Goal: Transaction & Acquisition: Purchase product/service

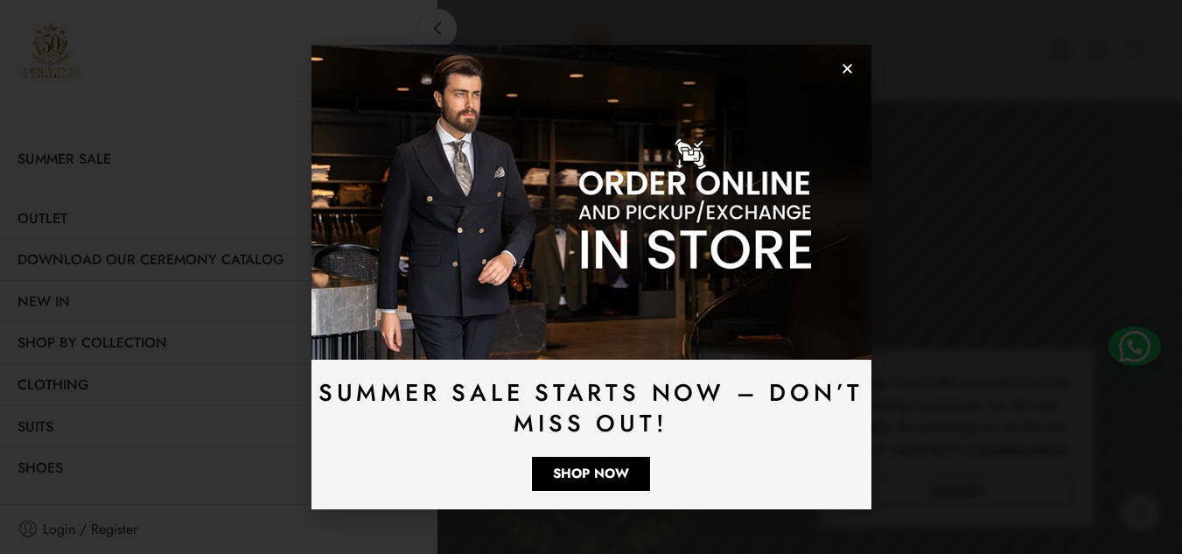
click at [844, 66] on use "Close" at bounding box center [847, 69] width 10 height 10
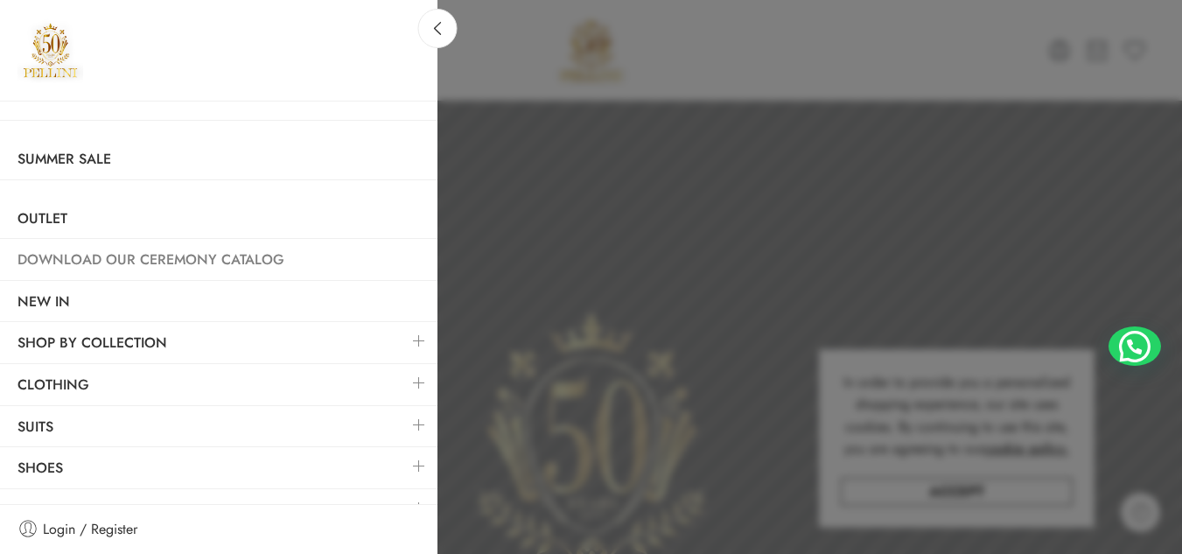
scroll to position [26, 0]
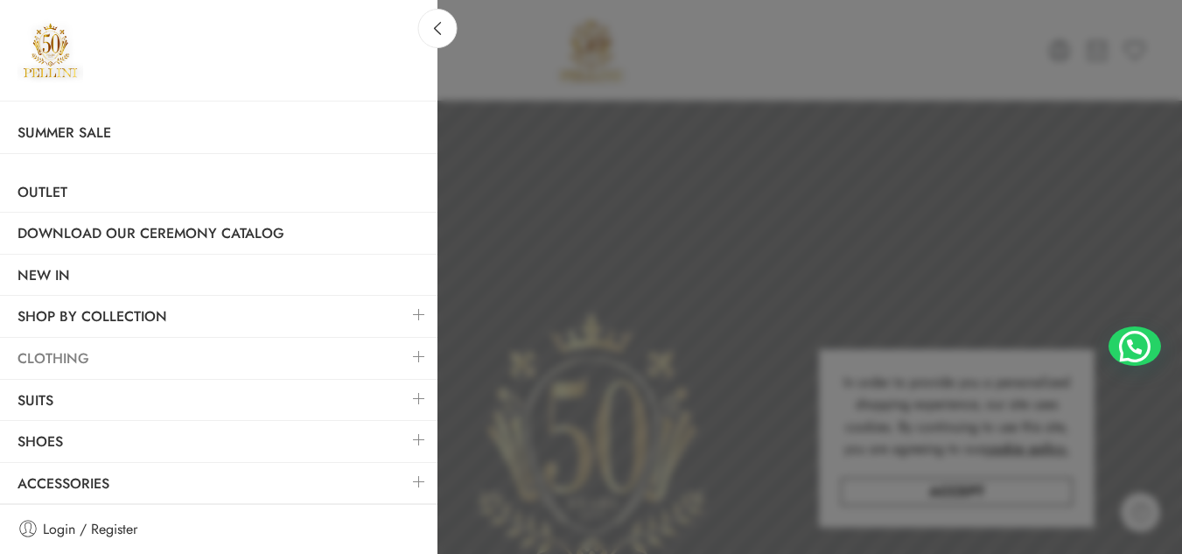
click at [72, 348] on link "Clothing" at bounding box center [218, 358] width 437 height 40
click at [409, 362] on link at bounding box center [419, 357] width 37 height 38
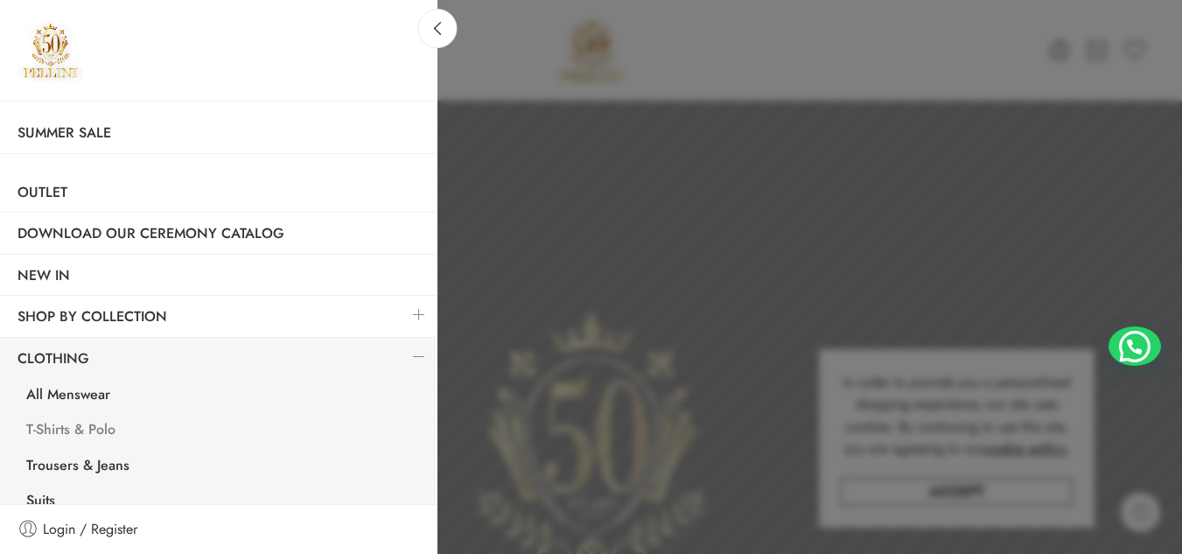
click at [73, 428] on link "T-Shirts & Polo" at bounding box center [223, 432] width 429 height 36
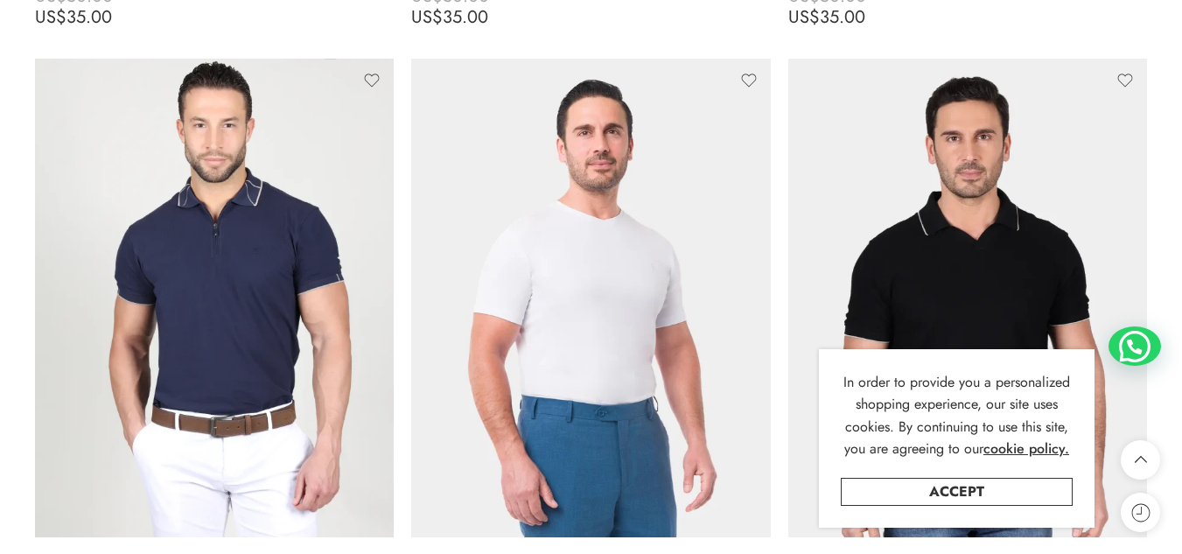
scroll to position [5108, 0]
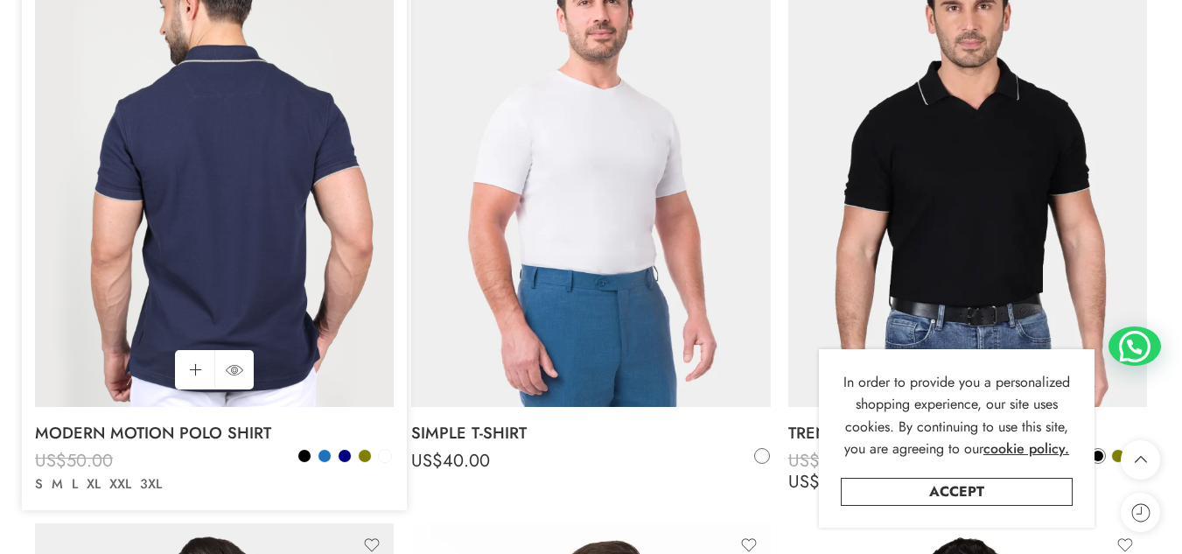
click at [332, 234] on img at bounding box center [214, 167] width 359 height 478
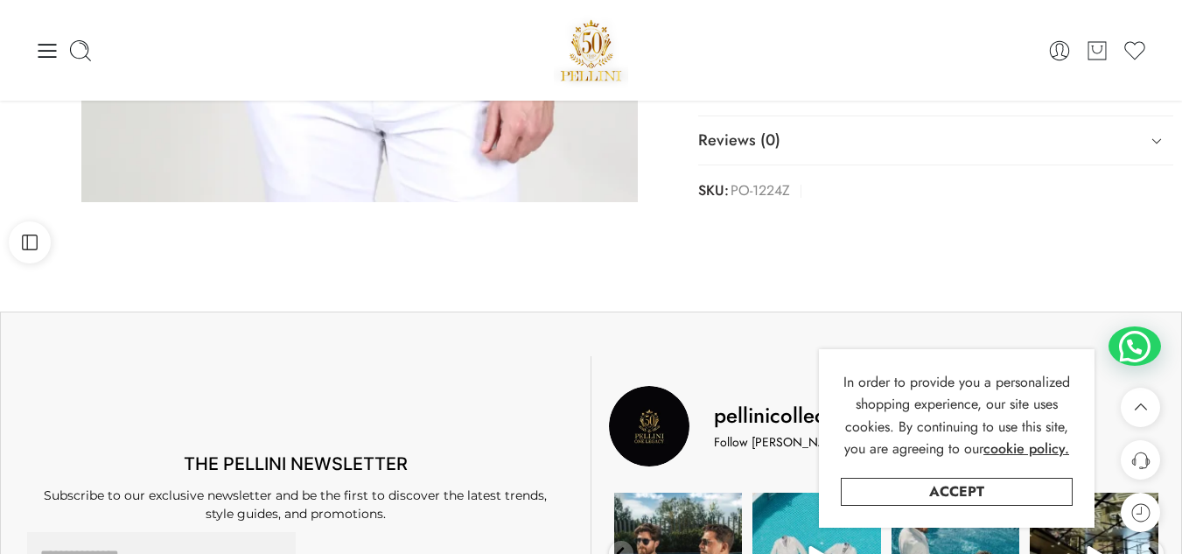
scroll to position [666, 0]
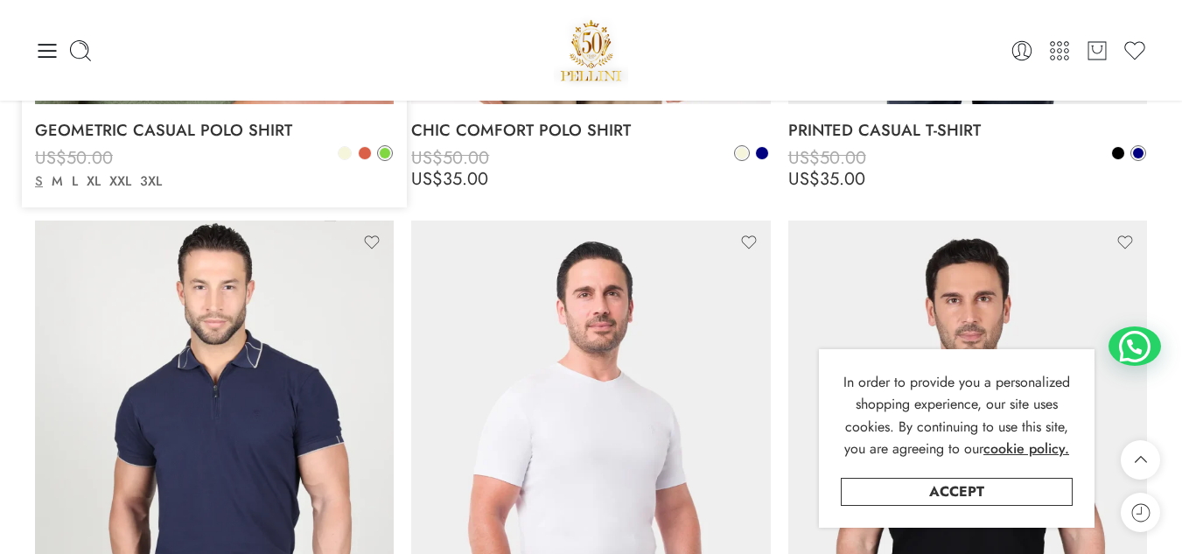
scroll to position [4775, 0]
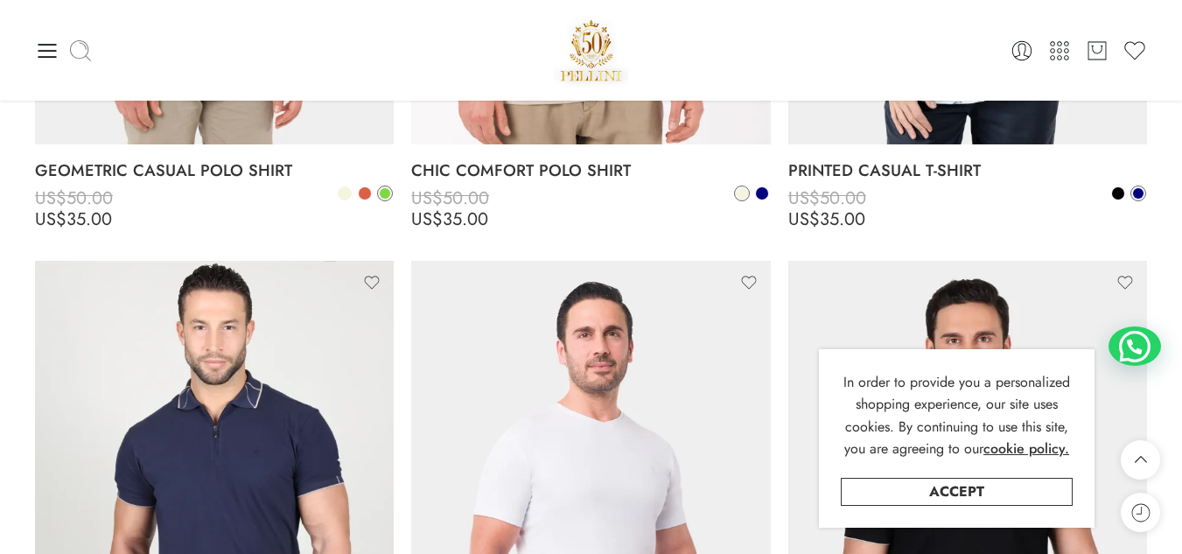
click at [81, 48] on icon at bounding box center [80, 50] width 24 height 24
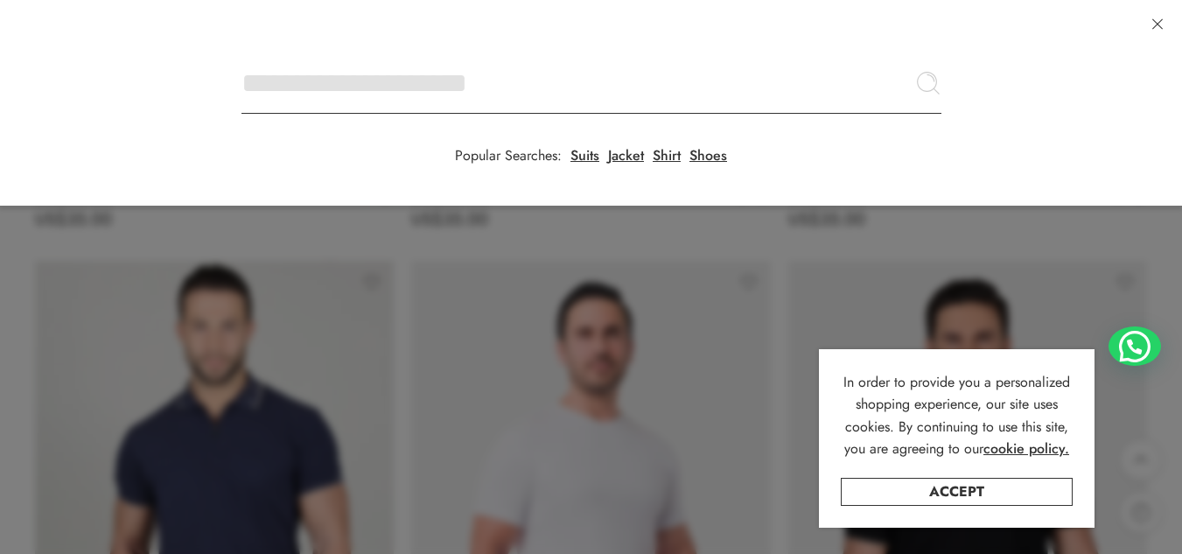
click at [241, 52] on input "Search here" at bounding box center [591, 82] width 700 height 61
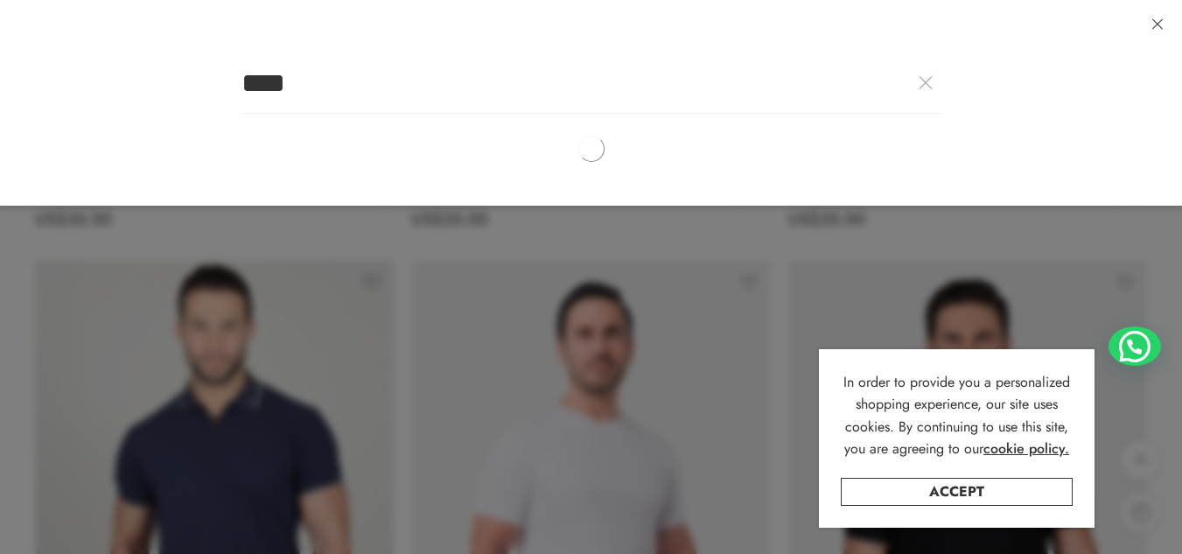
type input "****"
click button "Search" at bounding box center [0, 0] width 0 height 0
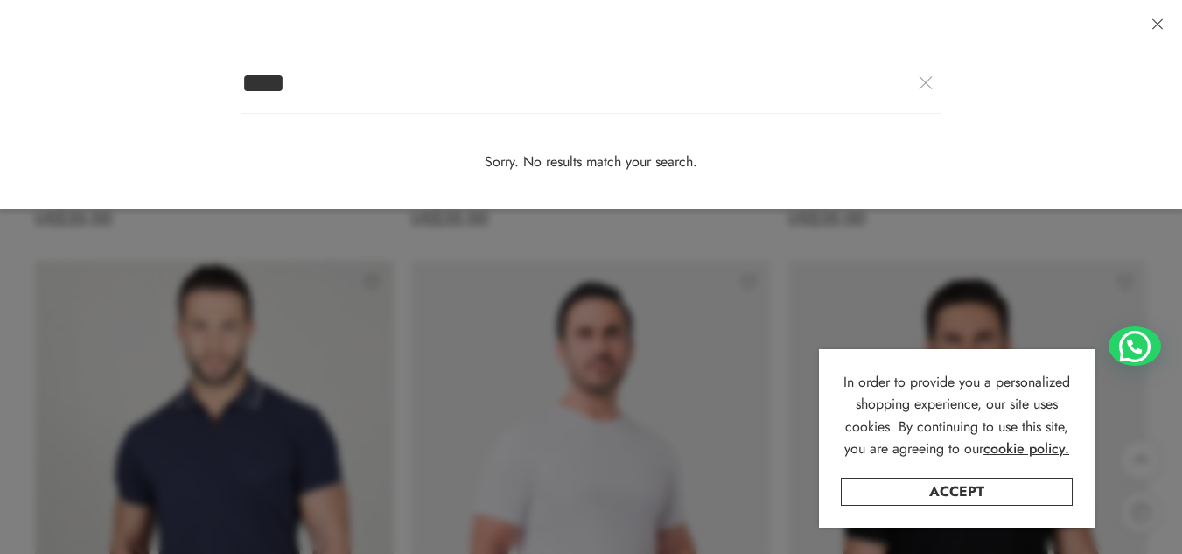
click at [927, 484] on link "Accept" at bounding box center [956, 492] width 232 height 28
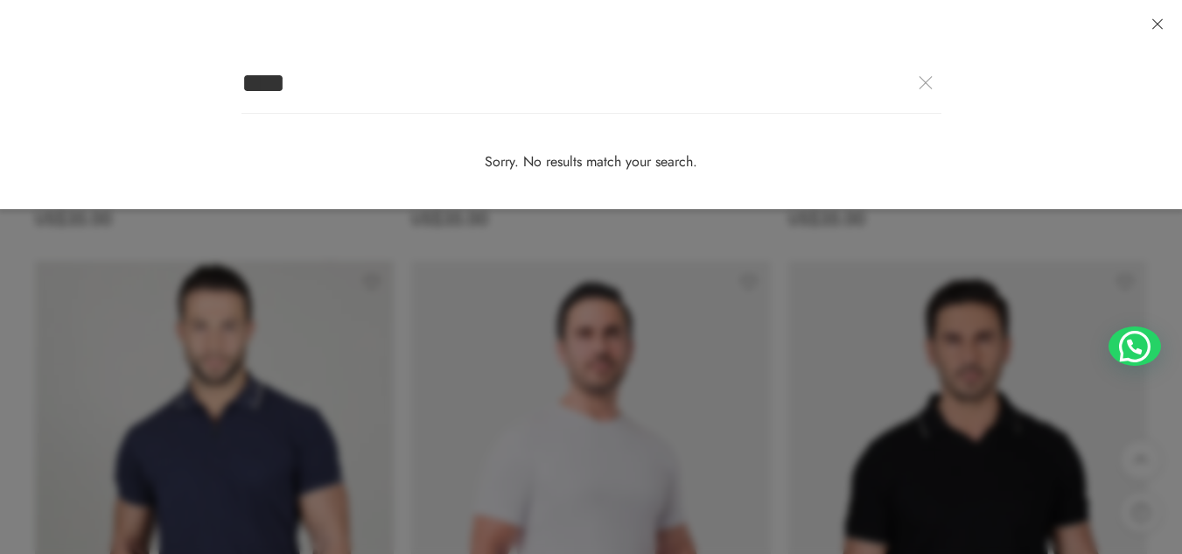
click at [653, 300] on div at bounding box center [591, 277] width 1182 height 554
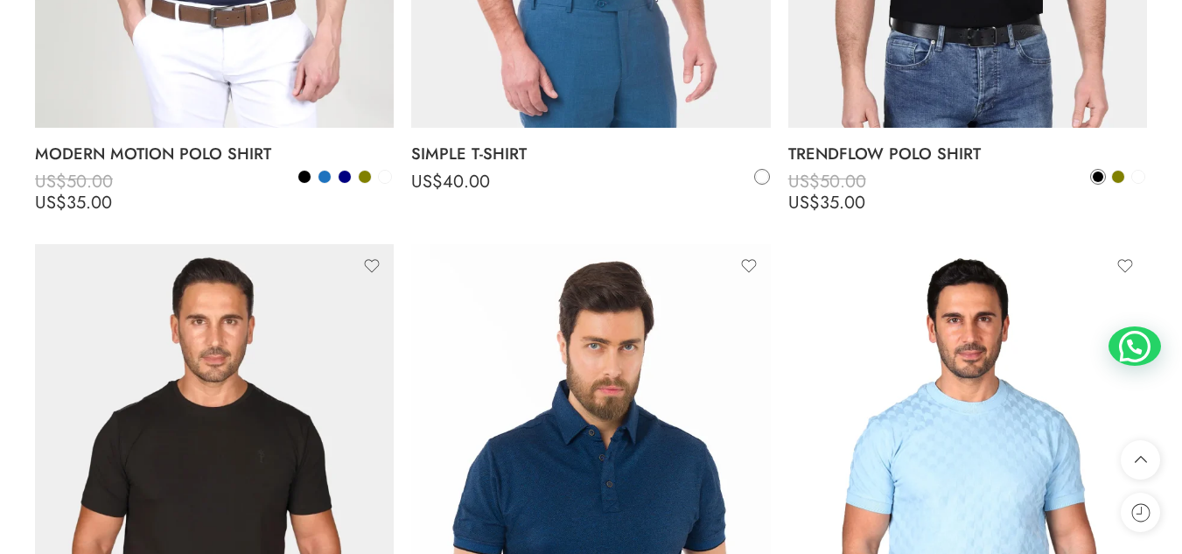
scroll to position [5603, 0]
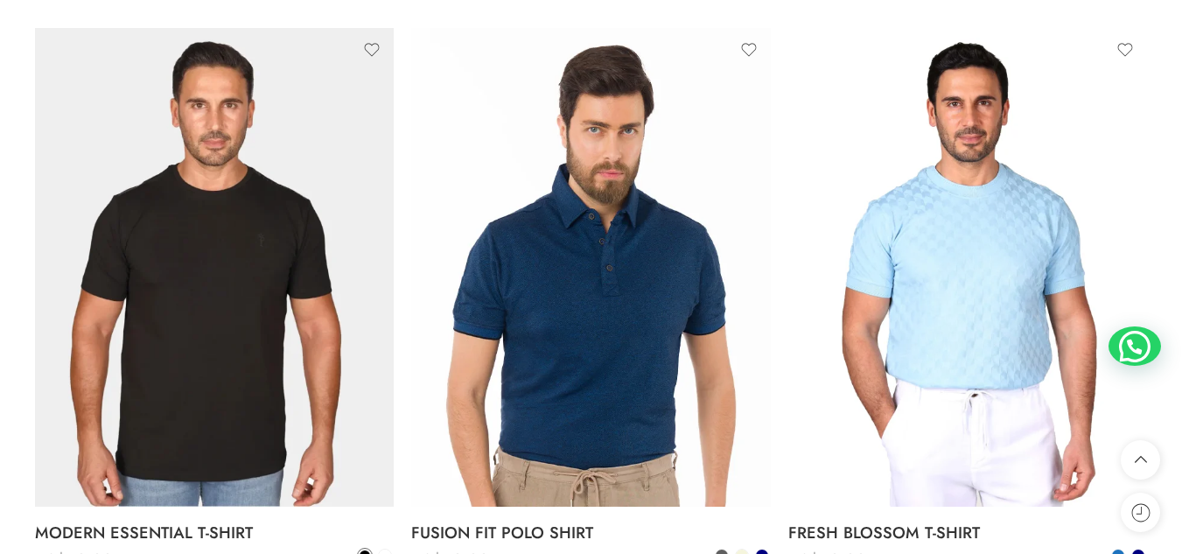
click at [653, 300] on img at bounding box center [590, 267] width 359 height 478
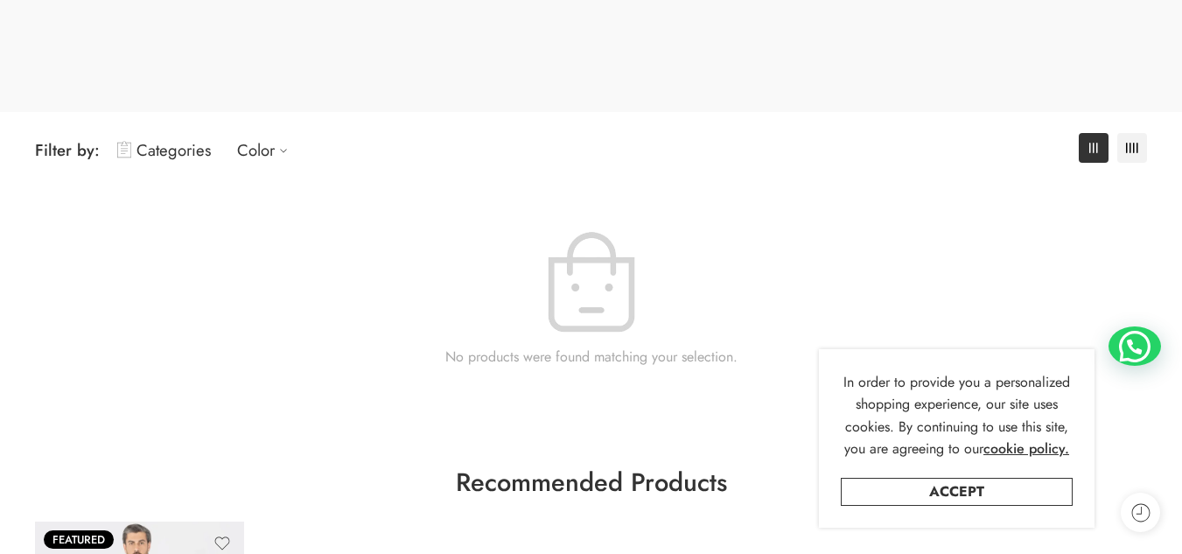
scroll to position [191, 0]
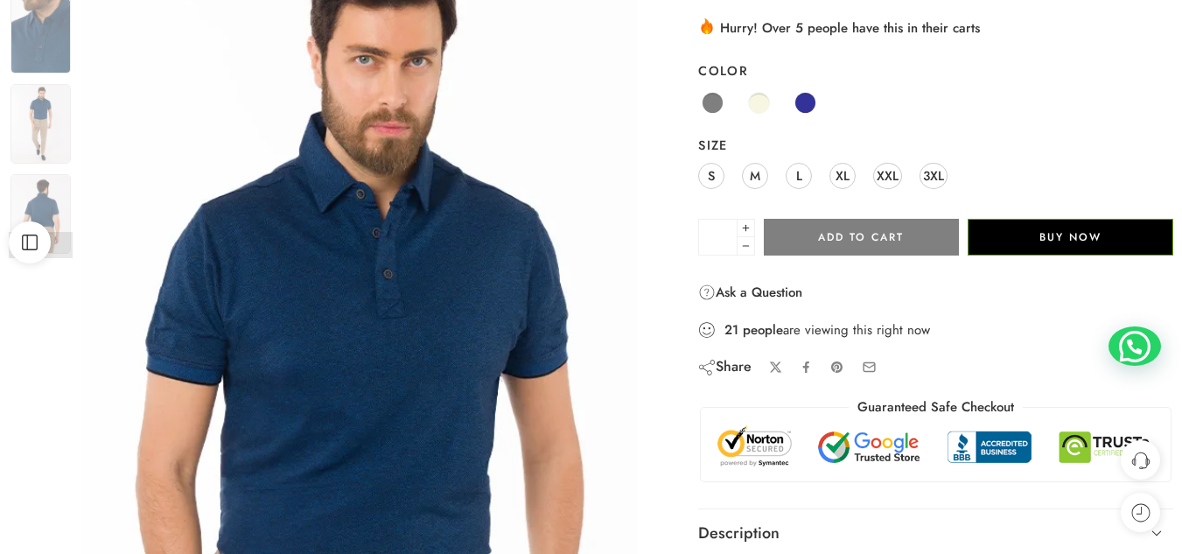
scroll to position [228, 0]
